Goal: Navigation & Orientation: Find specific page/section

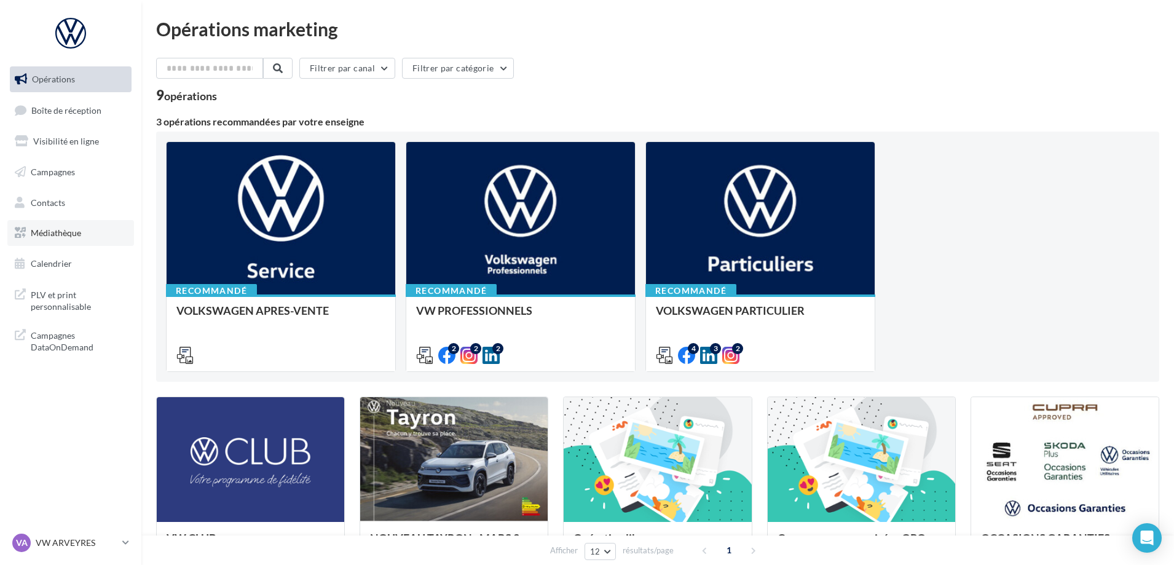
click at [73, 229] on span "Médiathèque" at bounding box center [56, 233] width 50 height 10
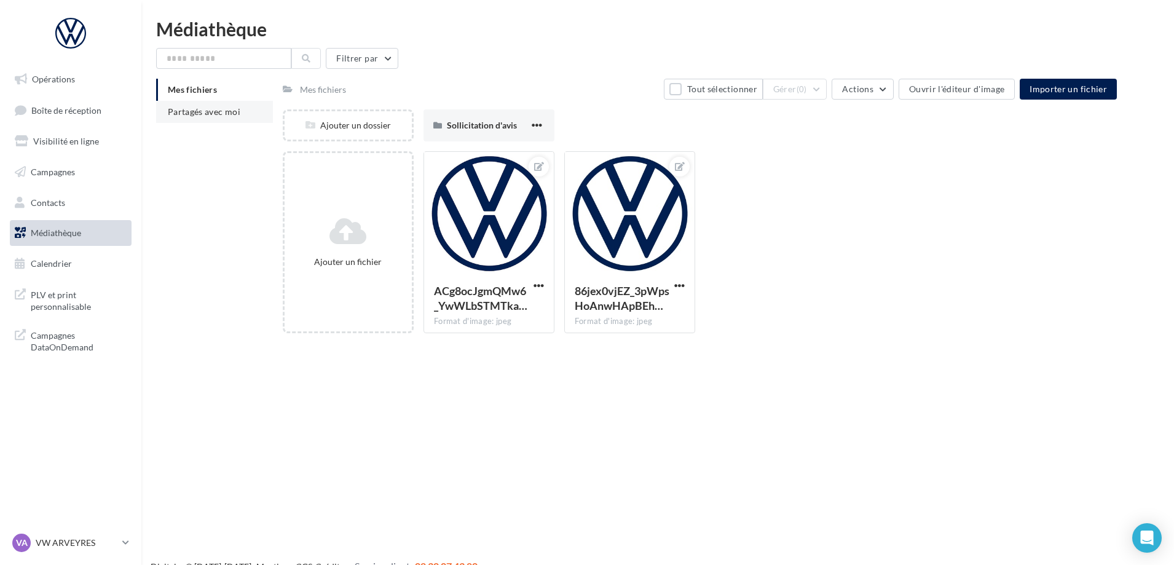
click at [213, 112] on span "Partagés avec moi" at bounding box center [204, 111] width 73 height 10
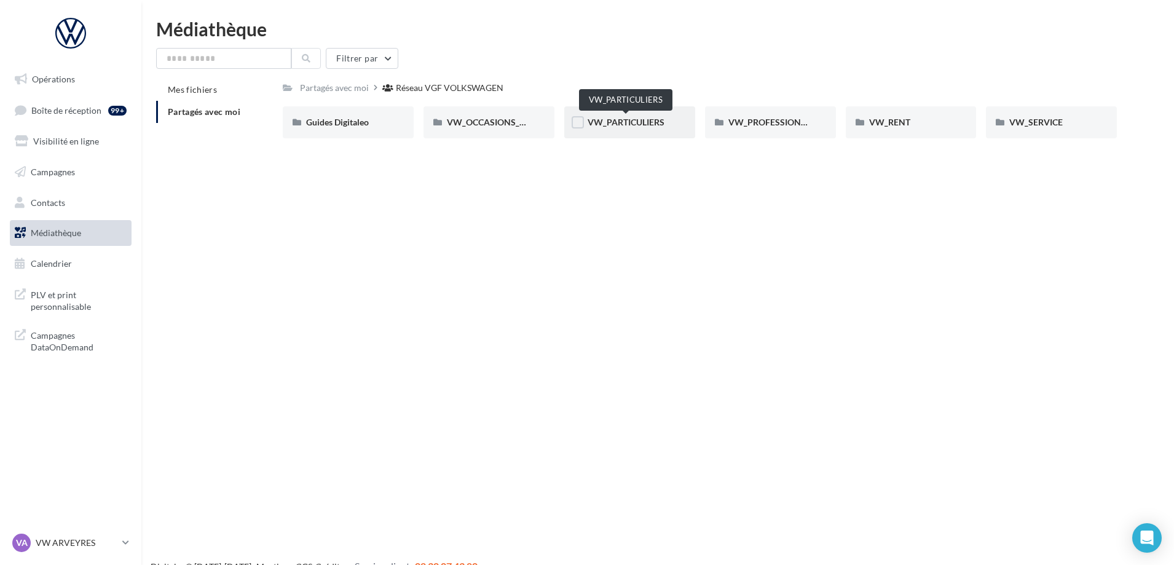
click at [621, 123] on span "VW_PARTICULIERS" at bounding box center [626, 122] width 77 height 10
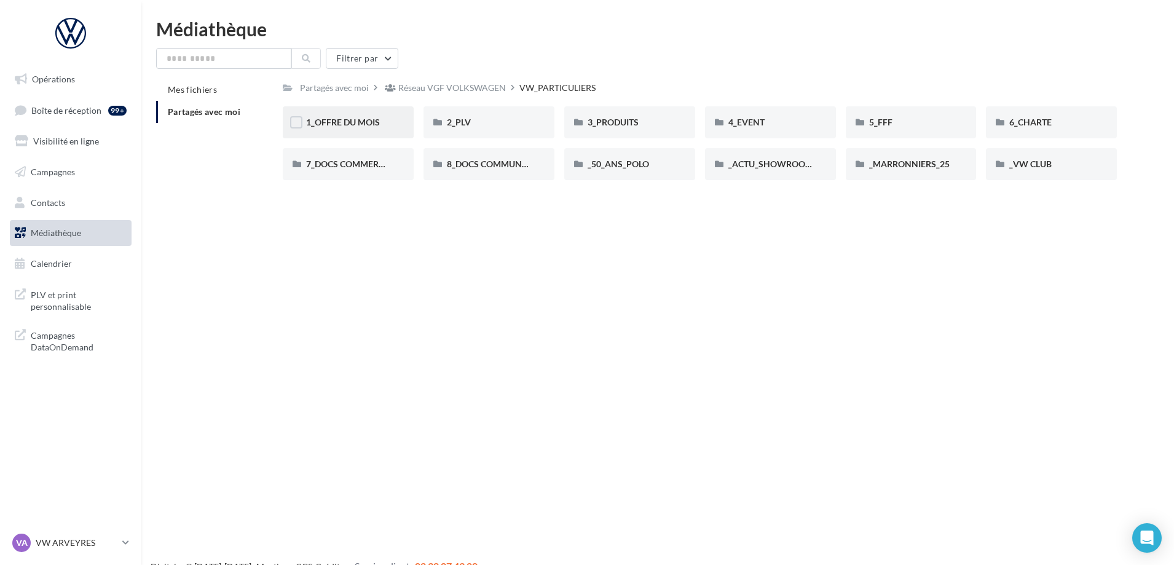
click at [365, 113] on div "1_OFFRE DU MOIS" at bounding box center [348, 122] width 131 height 32
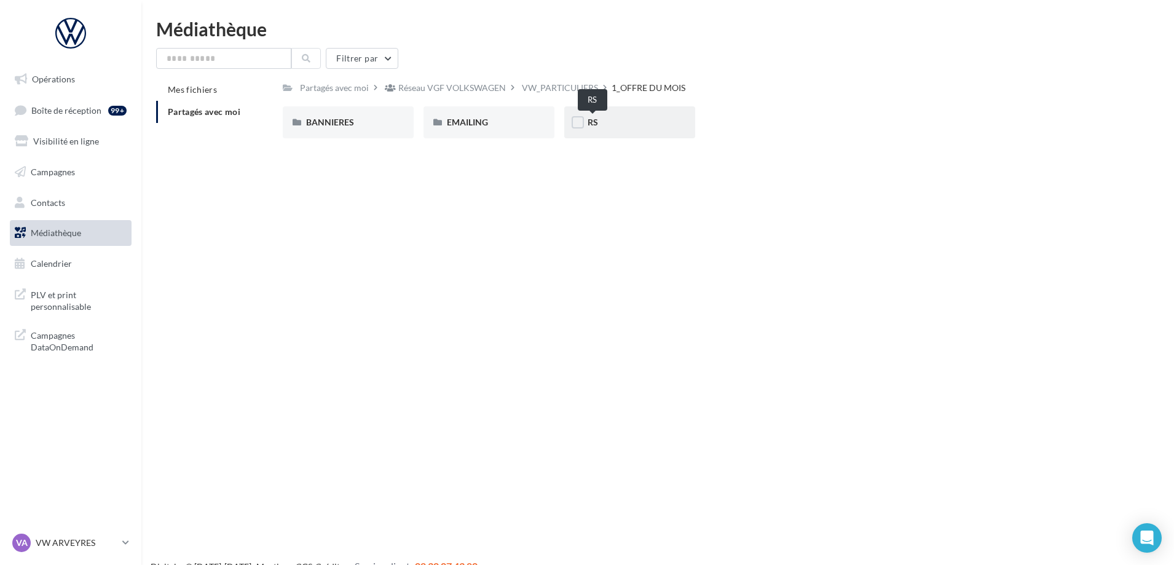
click at [593, 121] on span "RS" at bounding box center [593, 122] width 10 height 10
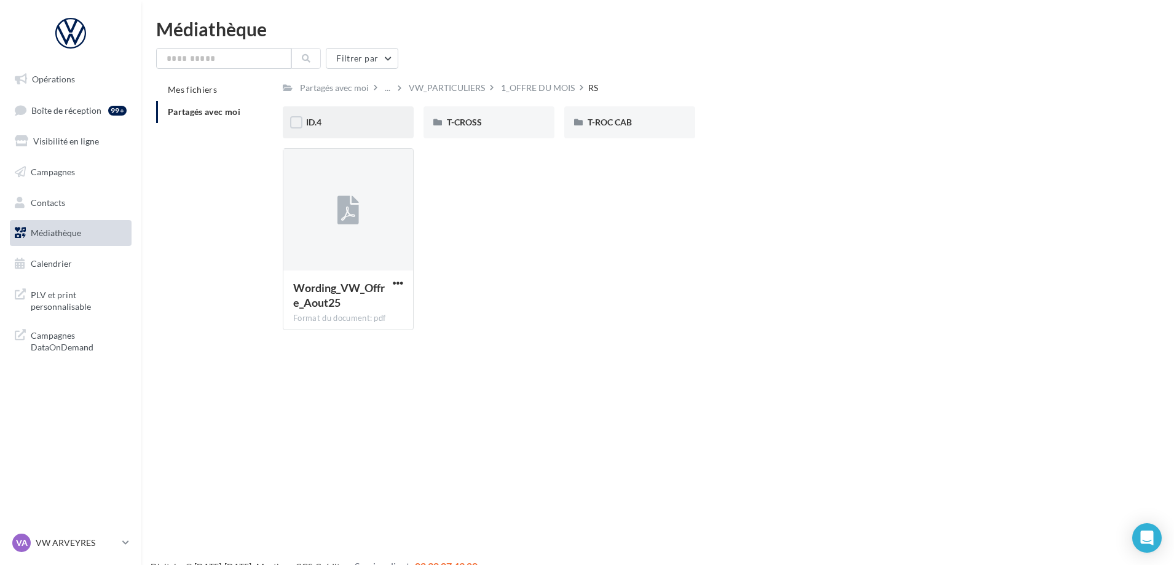
click at [367, 125] on div "ID.4" at bounding box center [348, 122] width 84 height 12
